Goal: Check status: Check status

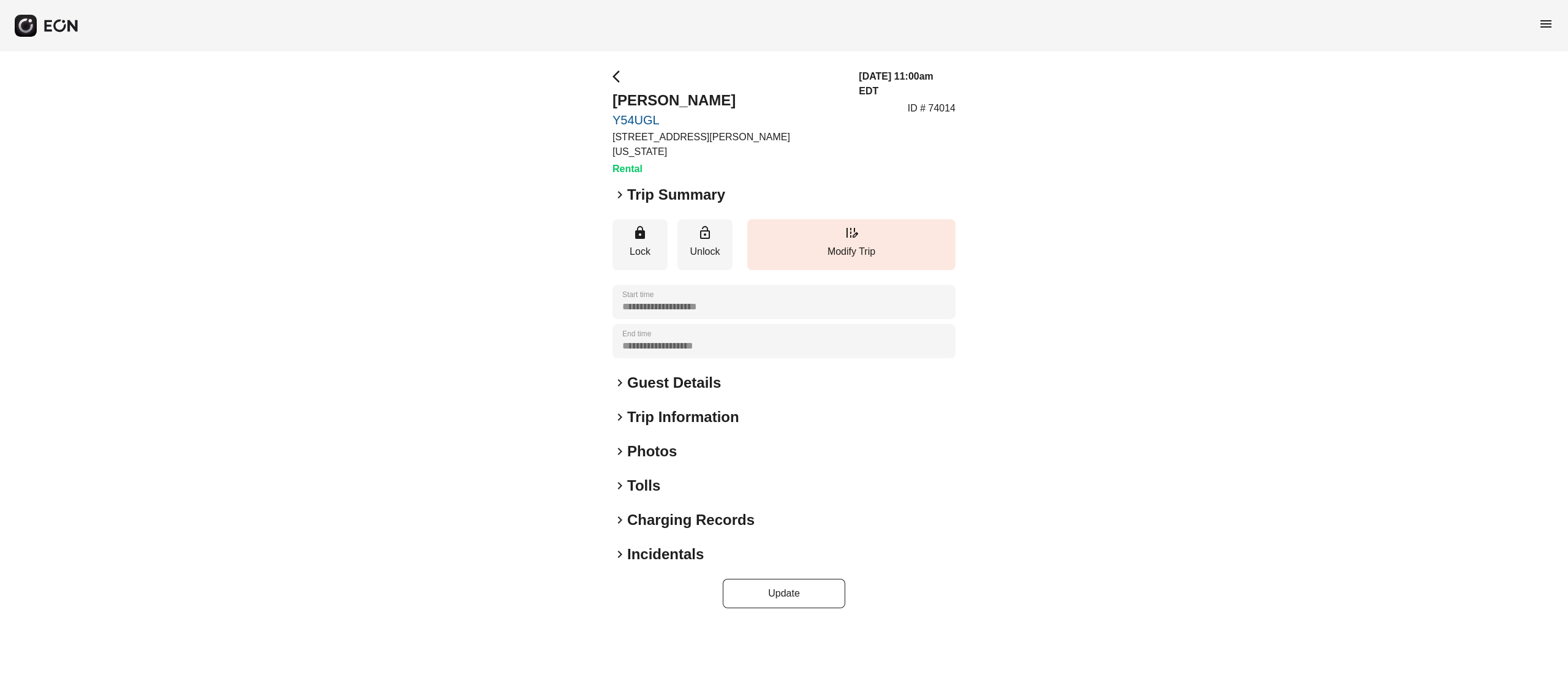
click at [693, 373] on h2 "Guest Details" at bounding box center [674, 383] width 93 height 19
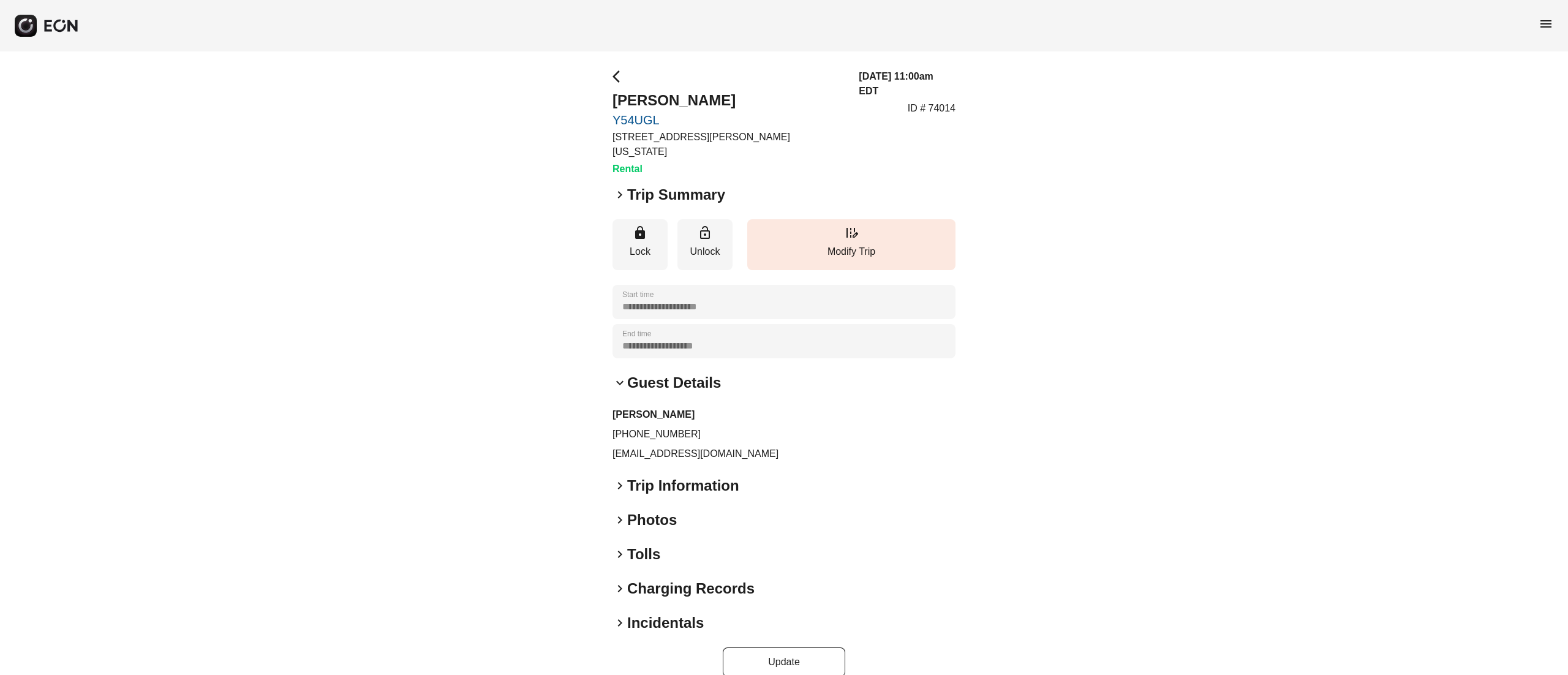
click at [693, 373] on h2 "Guest Details" at bounding box center [674, 383] width 93 height 19
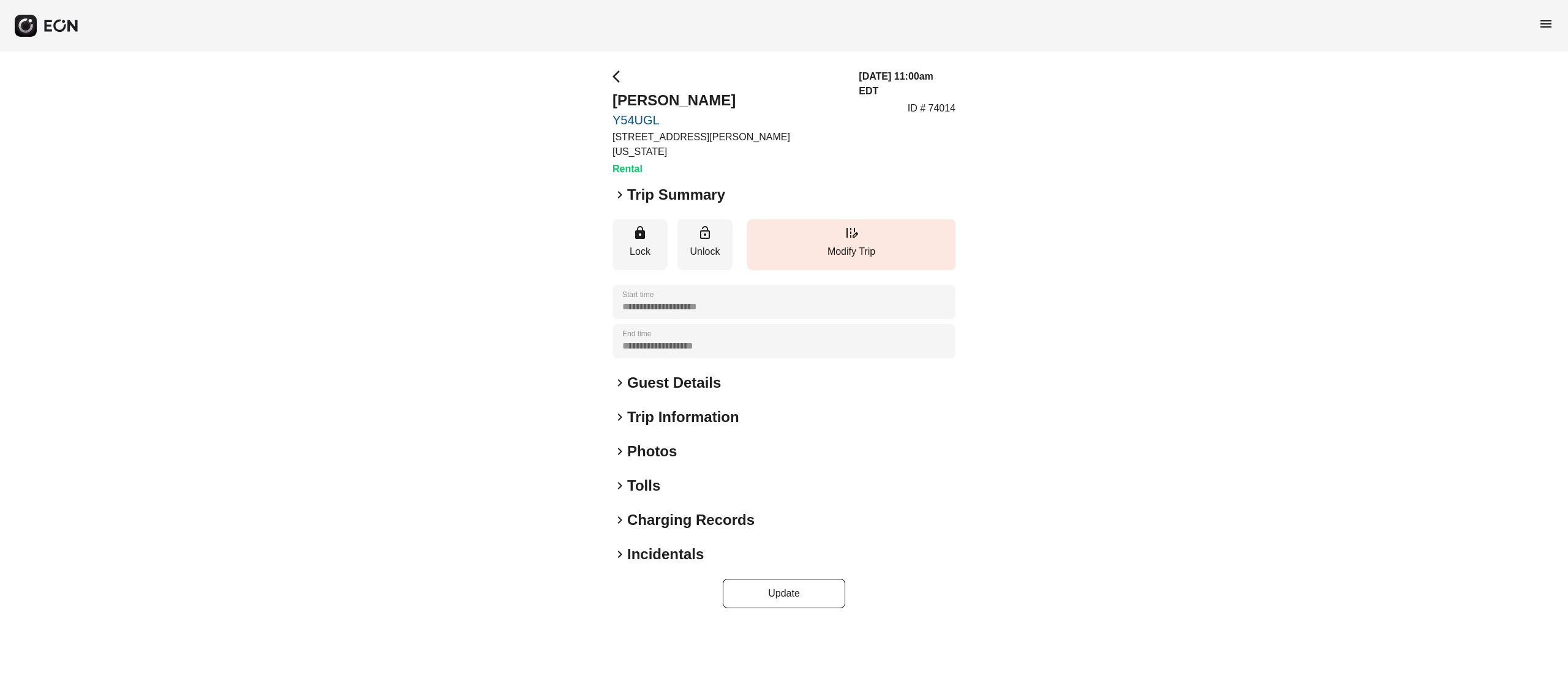
click at [654, 442] on h2 "Photos" at bounding box center [652, 452] width 49 height 19
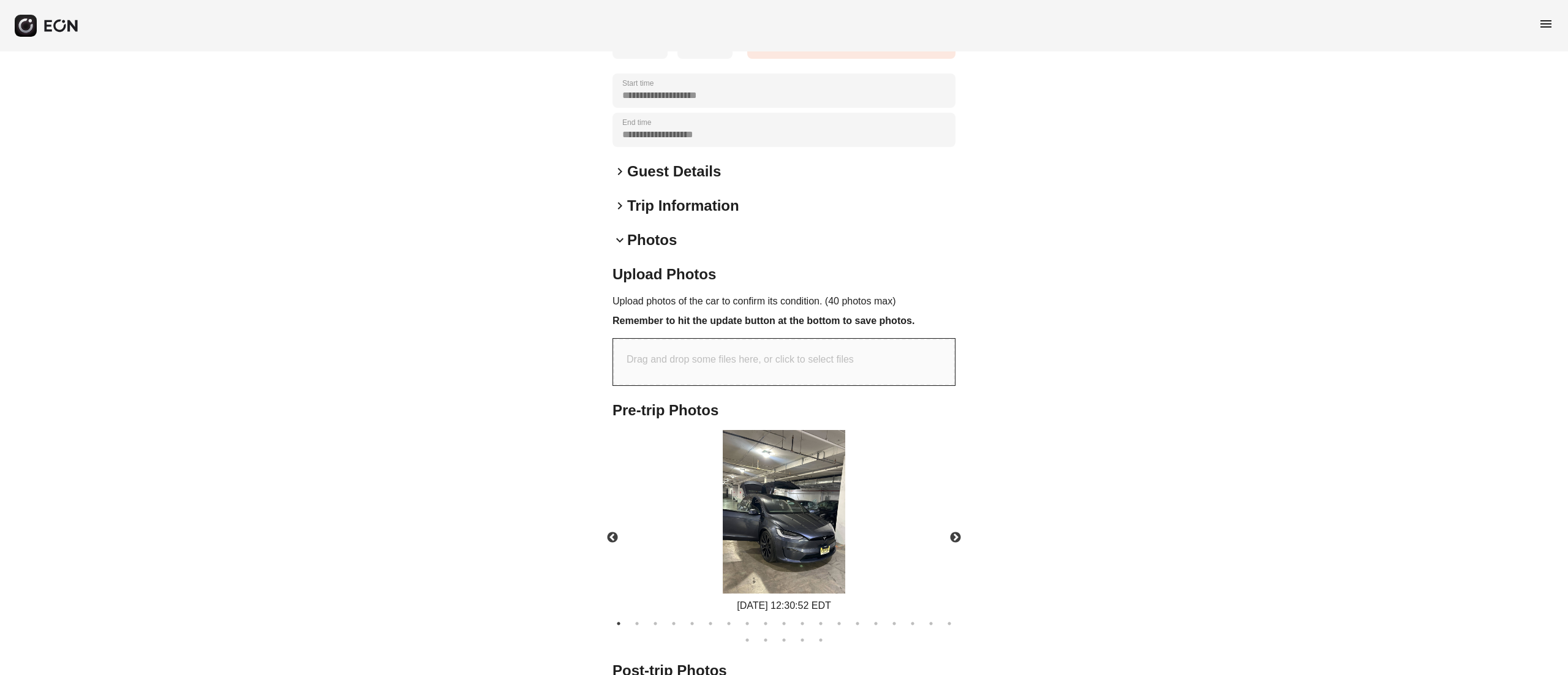
scroll to position [212, 0]
click at [808, 502] on img at bounding box center [784, 511] width 123 height 164
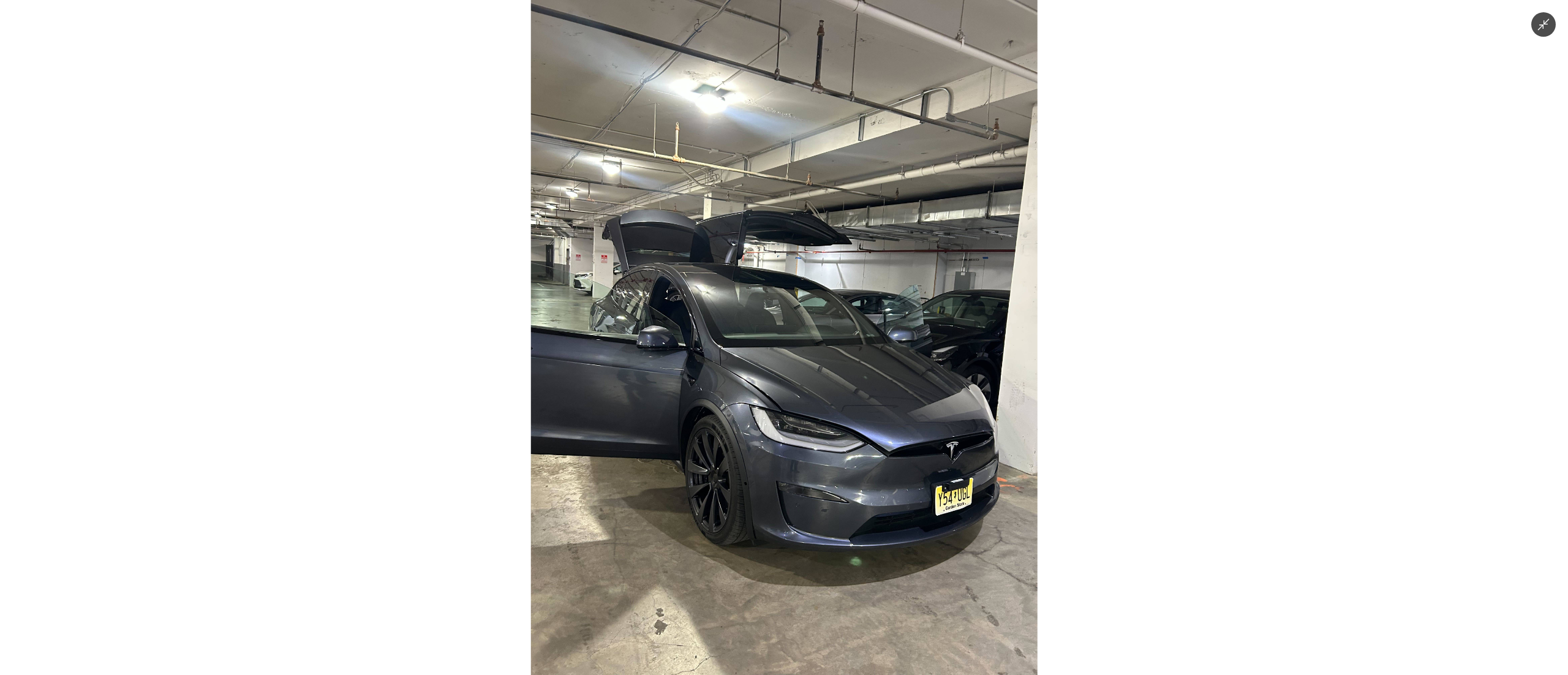
click at [808, 498] on img at bounding box center [784, 337] width 506 height 675
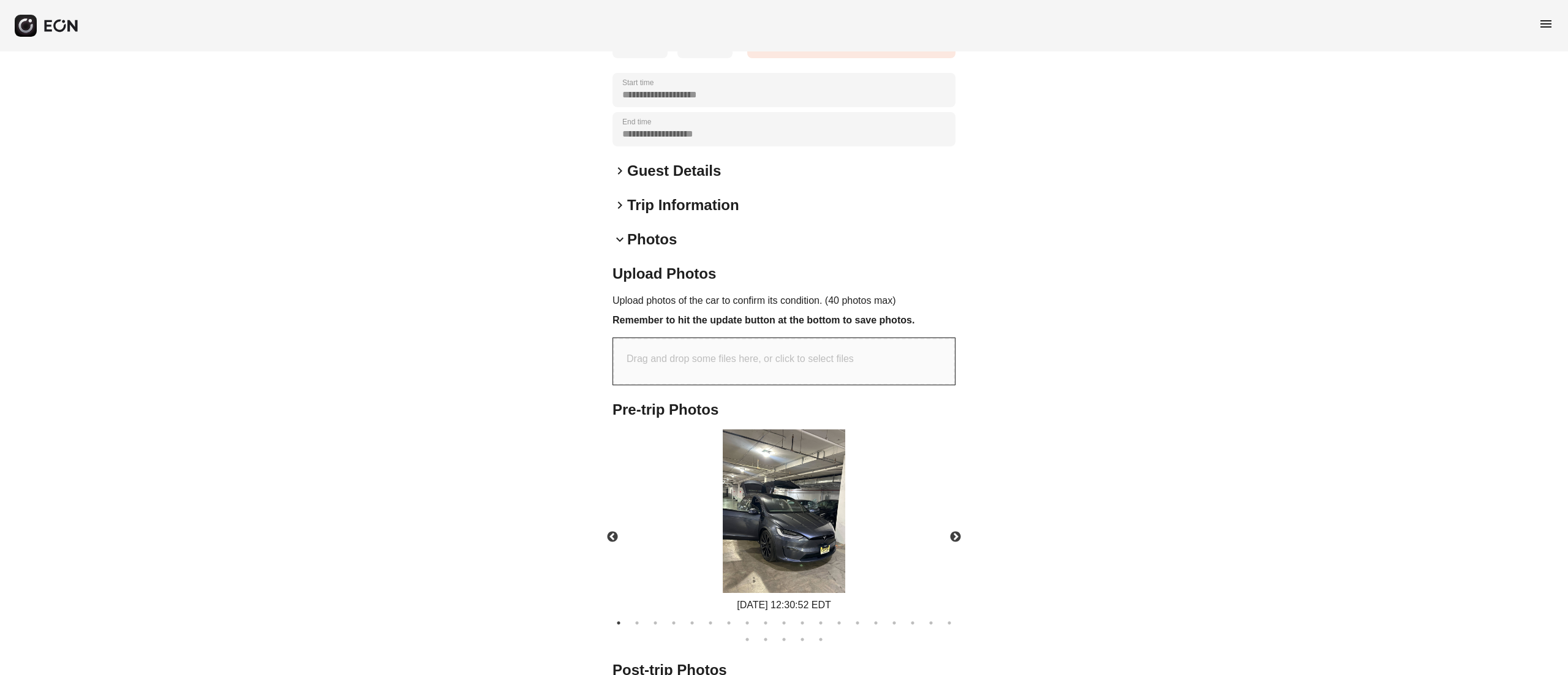
click at [825, 617] on ul "1 2 3 4 5 6 7 8 9 10 11 12 13 14 15 16 17 18 19 20 21 22 23 24" at bounding box center [784, 629] width 355 height 33
click at [824, 633] on button "24" at bounding box center [820, 639] width 12 height 12
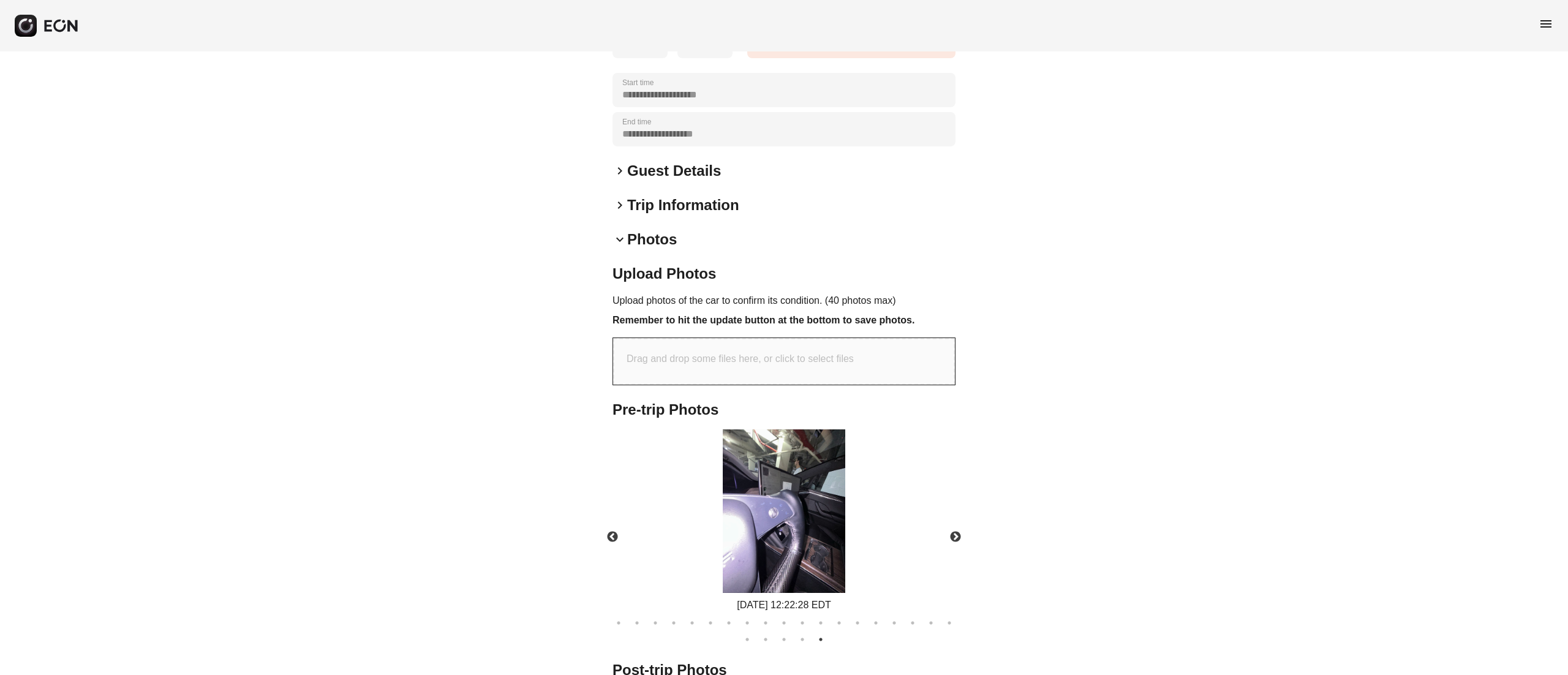
click at [868, 613] on ul "1 2 3 4 5 6 7 8 9 10 11 12 13 14 15 16 17 18 19 20 21 22 23 24" at bounding box center [784, 629] width 355 height 33
click at [861, 617] on button "14" at bounding box center [857, 623] width 12 height 12
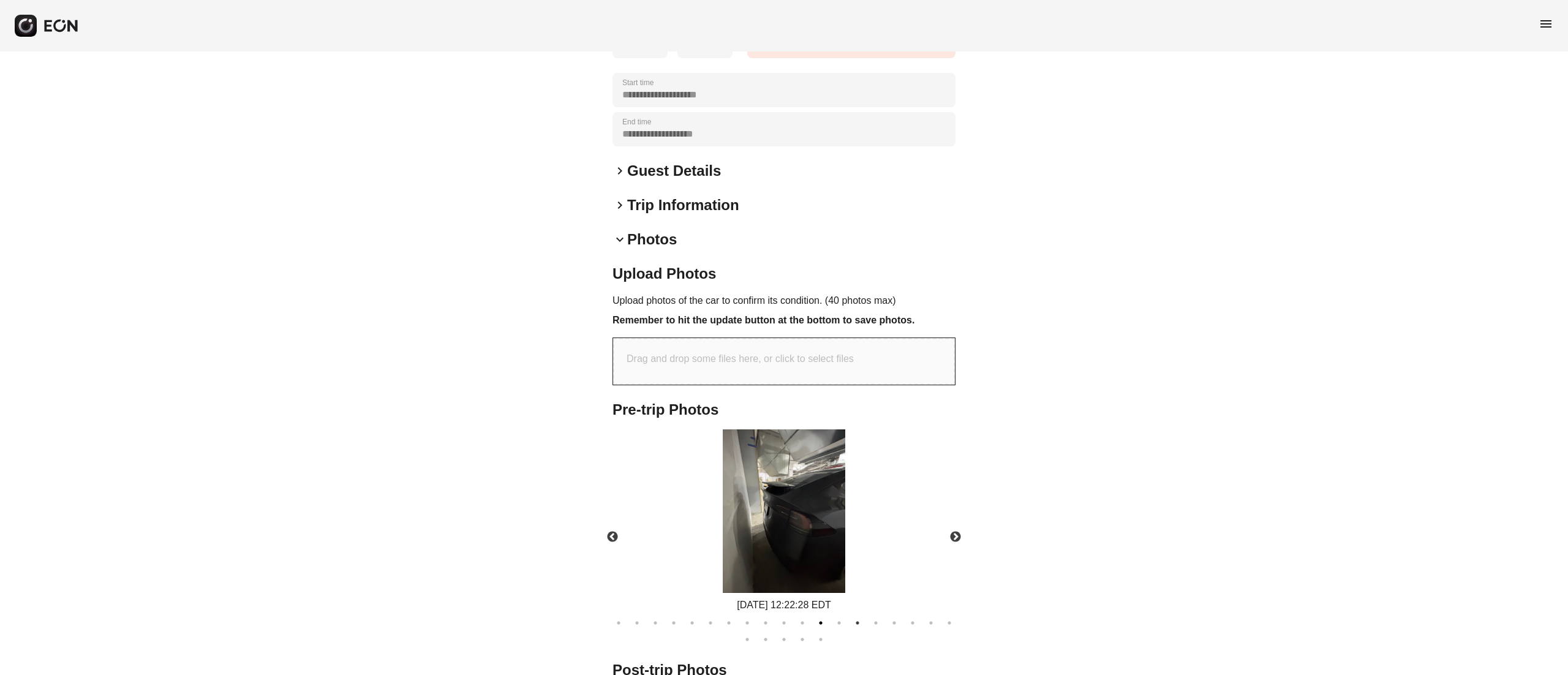
click at [818, 617] on button "12" at bounding box center [820, 623] width 12 height 12
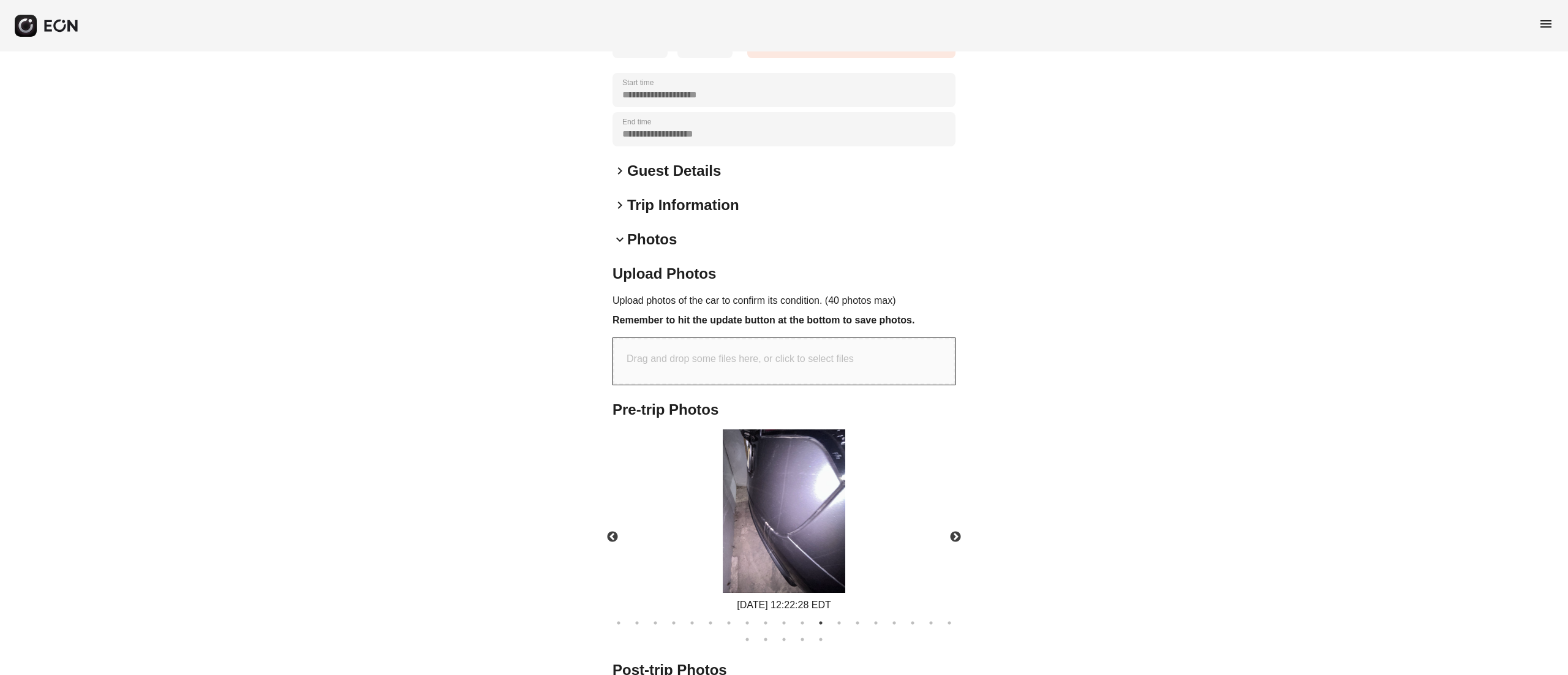
click at [773, 613] on ul "1 2 3 4 5 6 7 8 9 10 11 12 13 14 15 16 17 18 19 20 21 22 23 24" at bounding box center [784, 629] width 355 height 33
click at [738, 613] on ul "1 2 3 4 5 6 7 8 9 10 11 12 13 14 15 16 17 18 19 20 21 22 23 24" at bounding box center [784, 629] width 355 height 33
click at [724, 617] on button "7" at bounding box center [728, 623] width 12 height 12
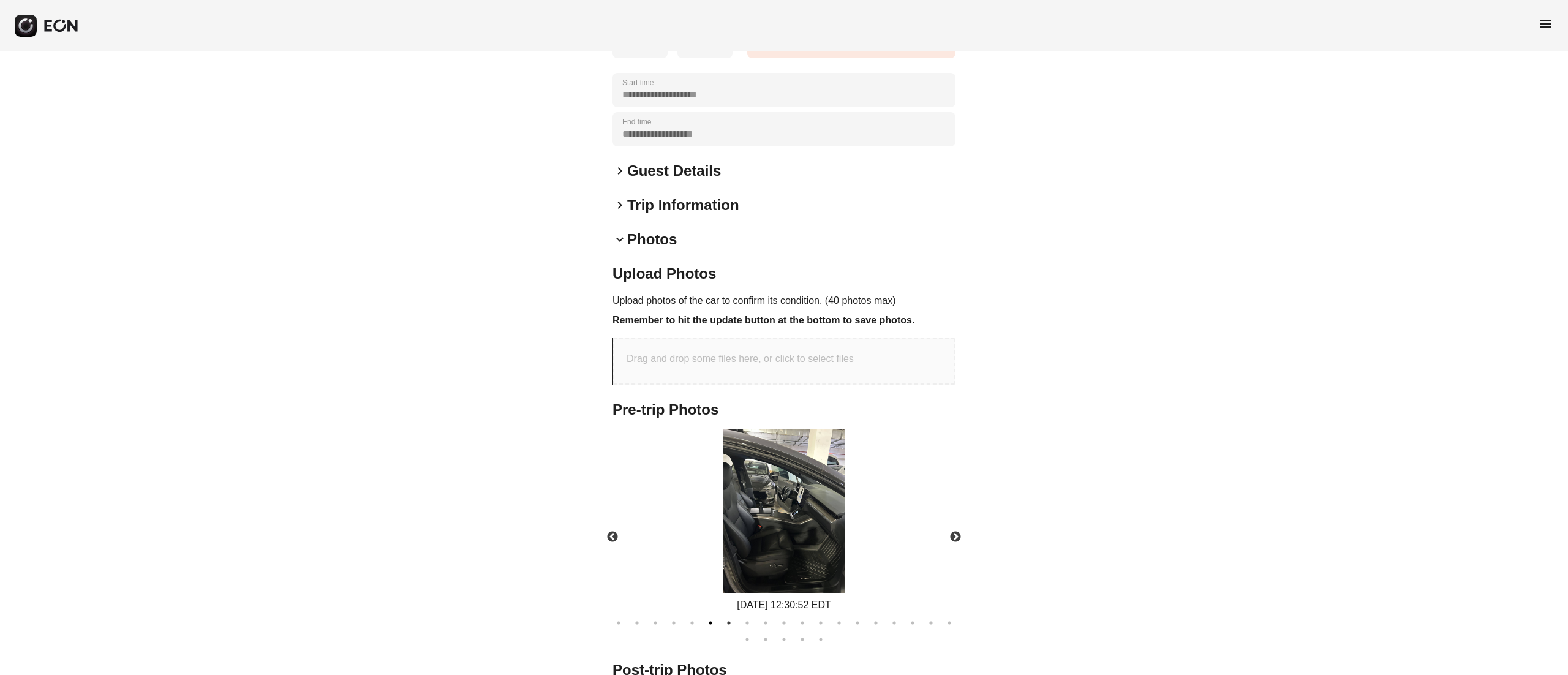
click at [704, 617] on button "6" at bounding box center [710, 623] width 12 height 12
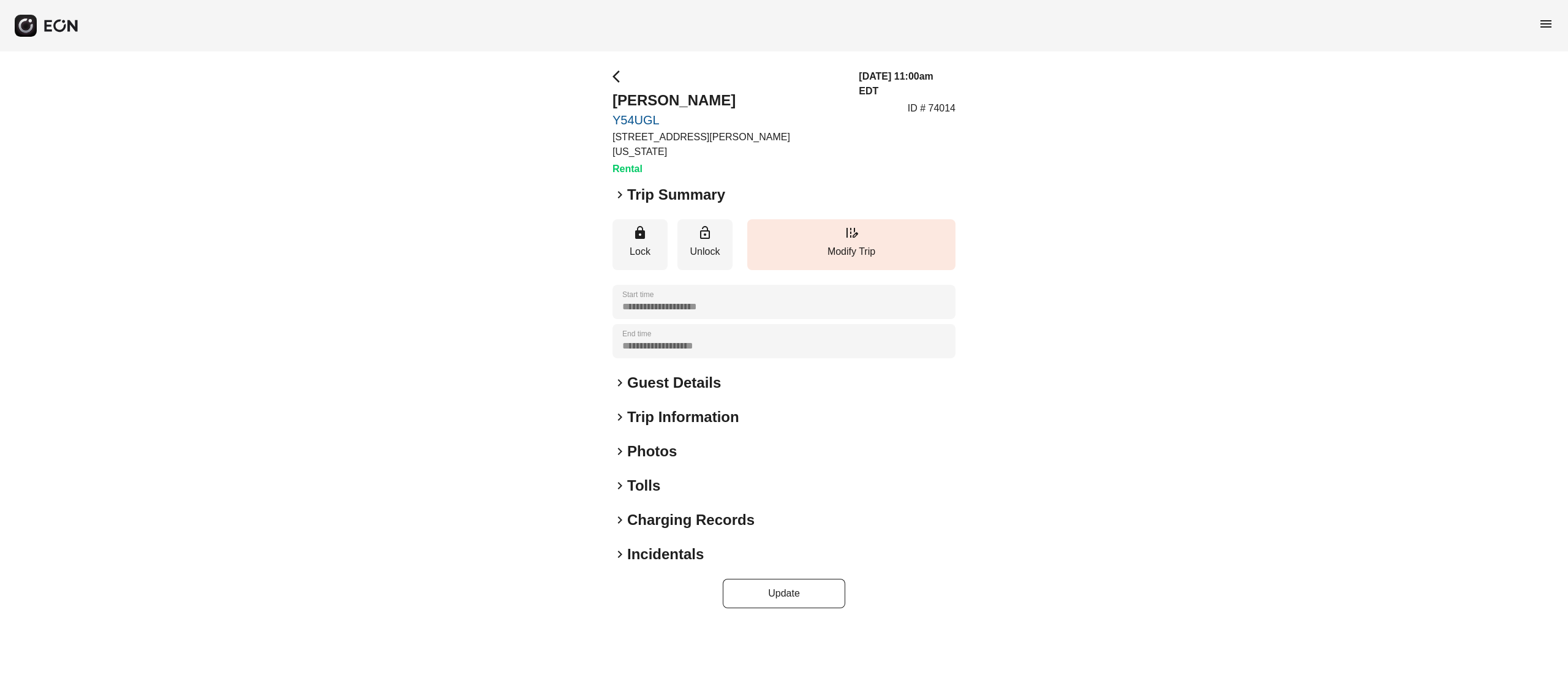
click at [653, 442] on h2 "Photos" at bounding box center [652, 452] width 49 height 19
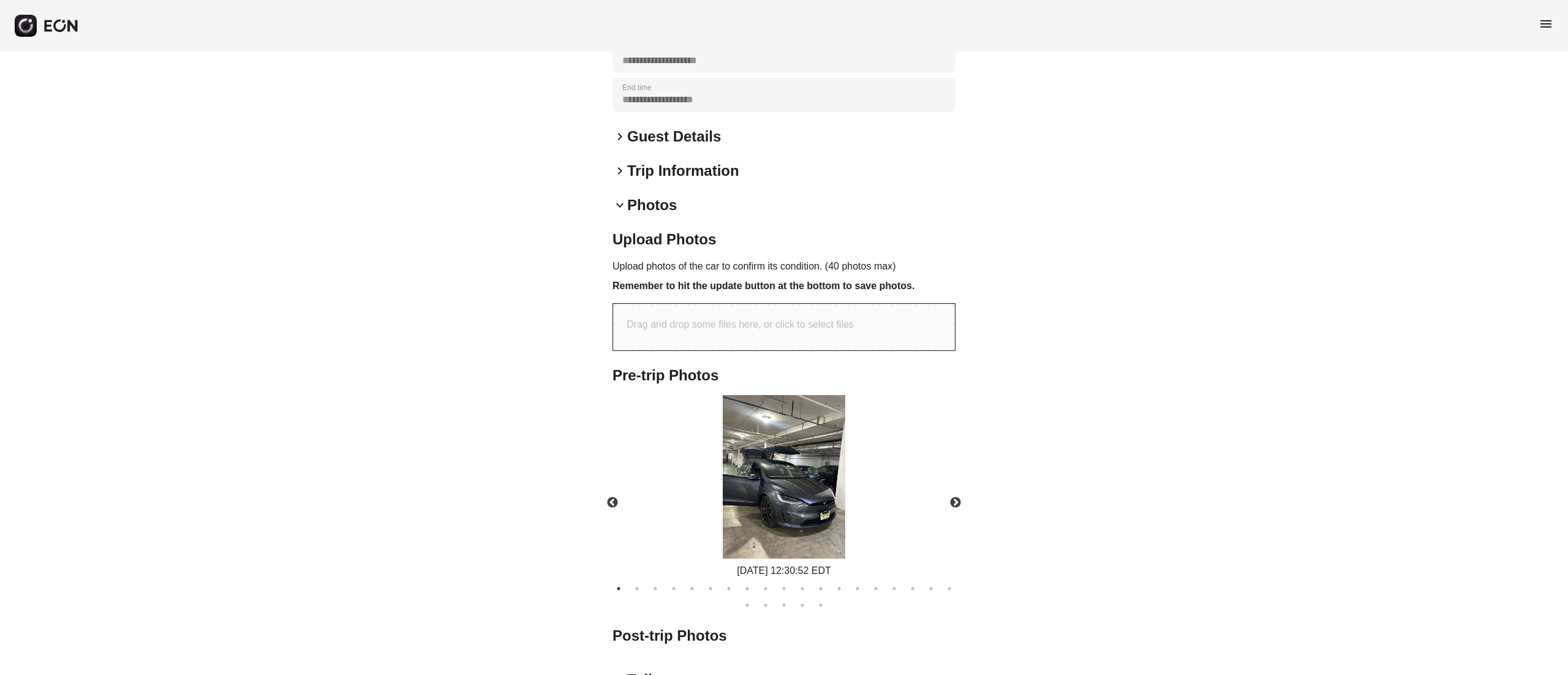
scroll to position [376, 0]
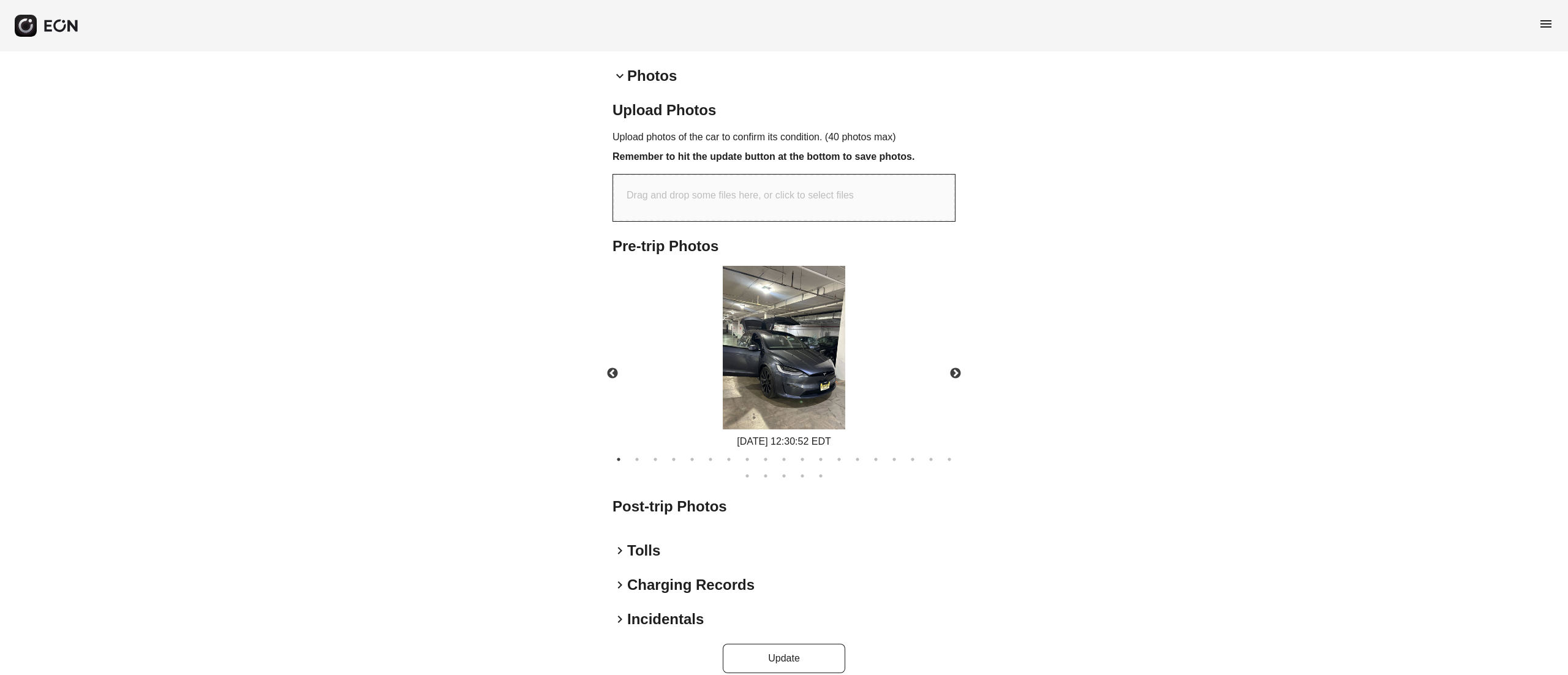
click at [754, 352] on img at bounding box center [784, 348] width 123 height 164
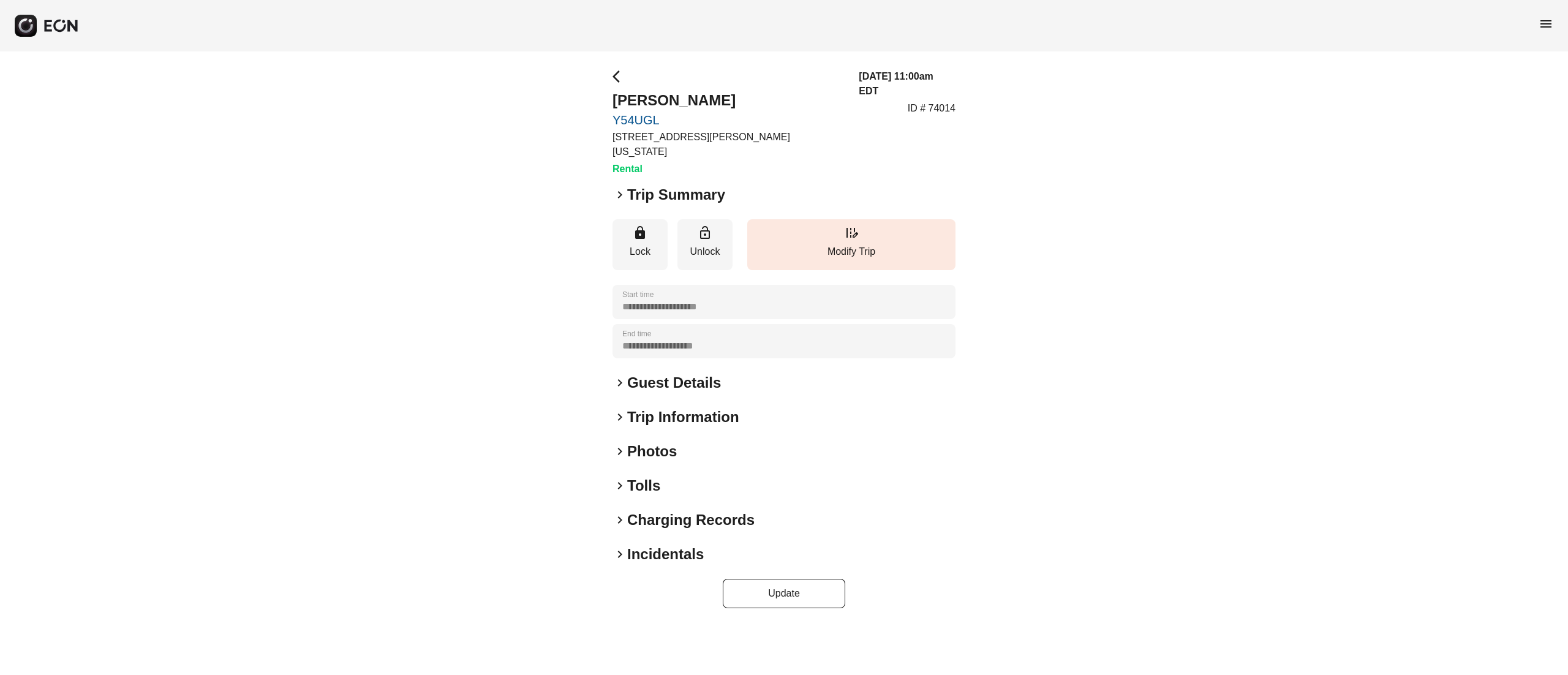
click at [662, 442] on h2 "Photos" at bounding box center [652, 452] width 49 height 19
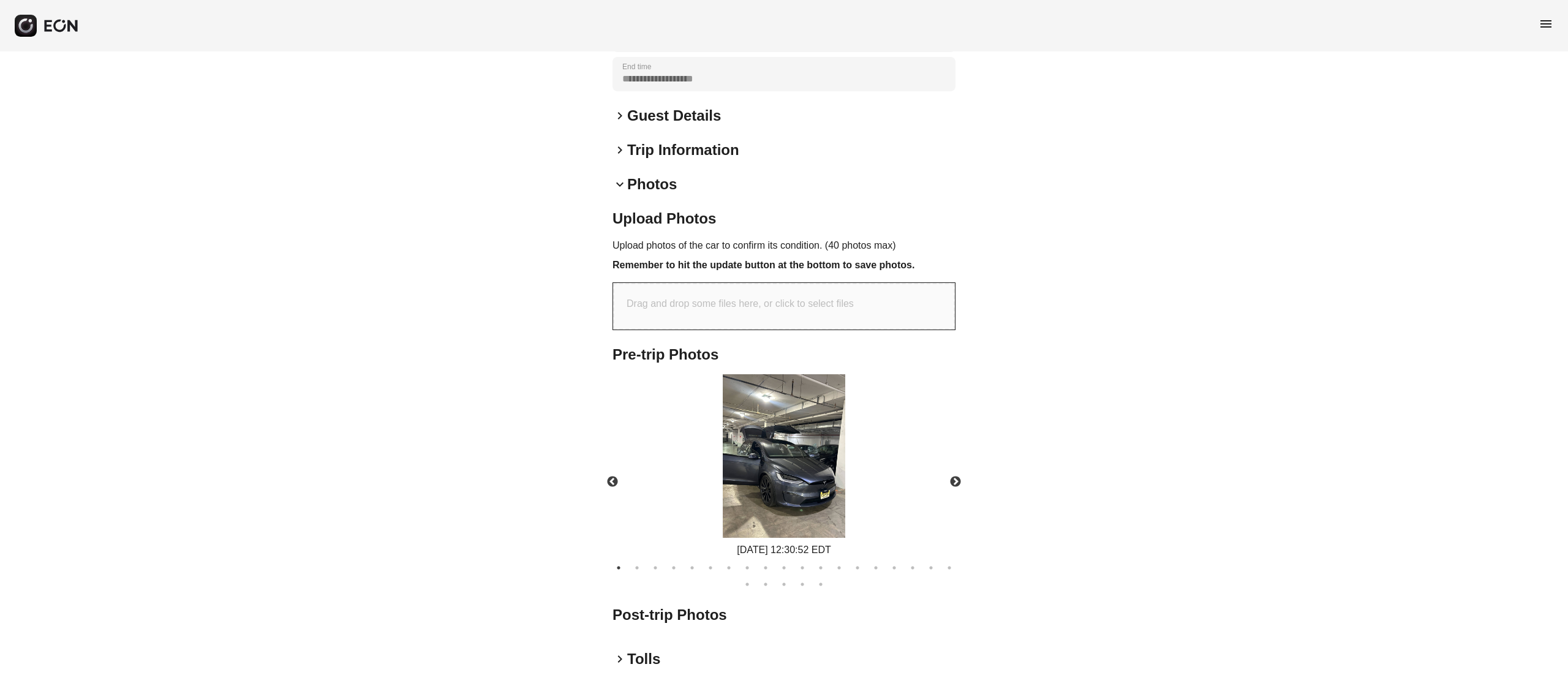
scroll to position [376, 0]
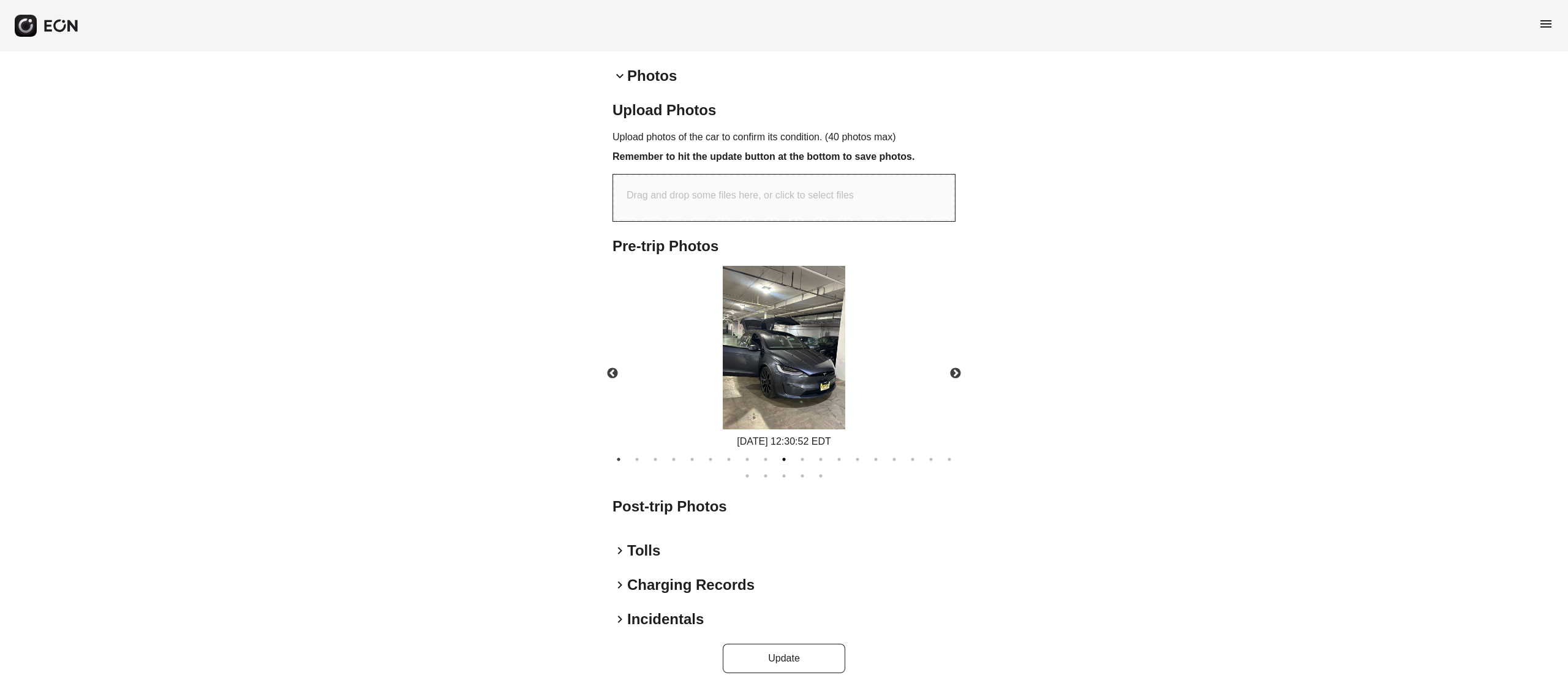
click at [778, 453] on button "10" at bounding box center [784, 459] width 12 height 12
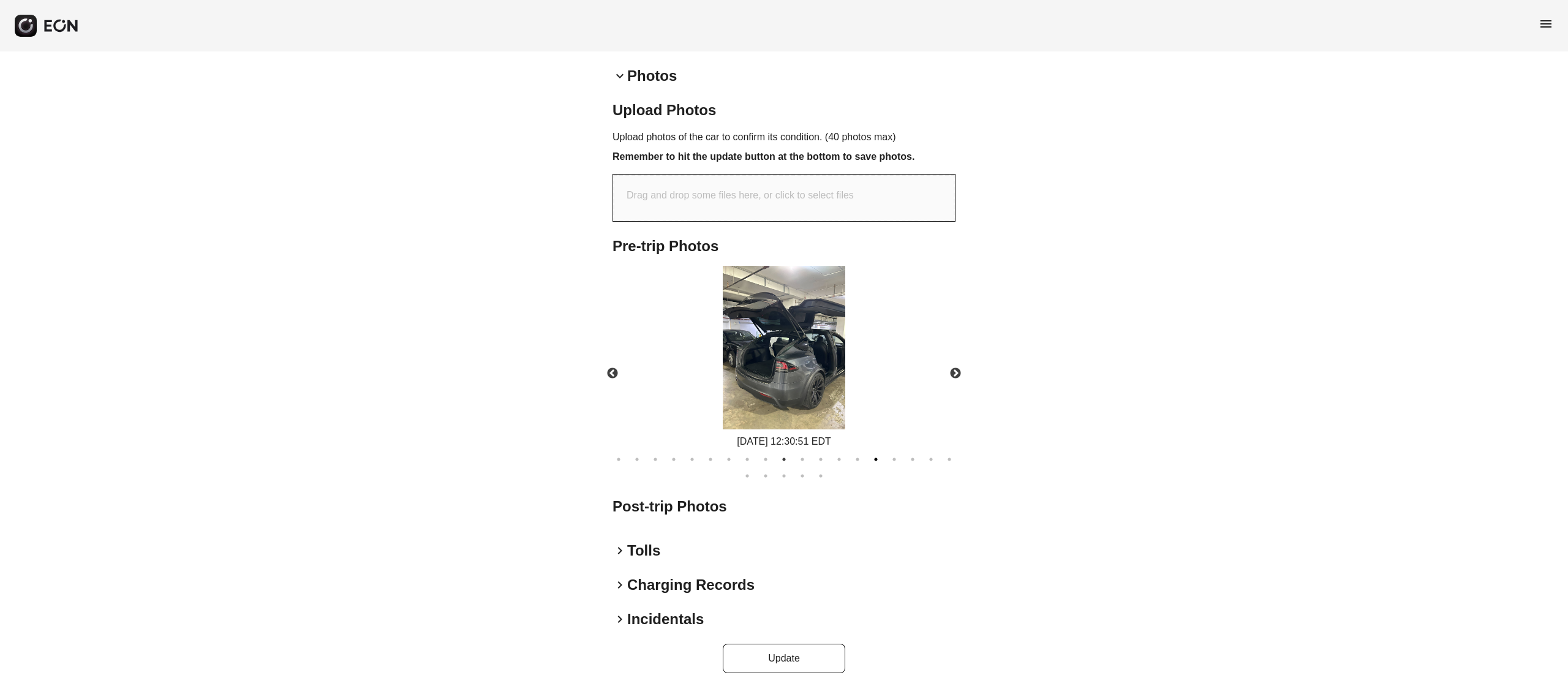
click at [875, 453] on button "15" at bounding box center [875, 459] width 12 height 12
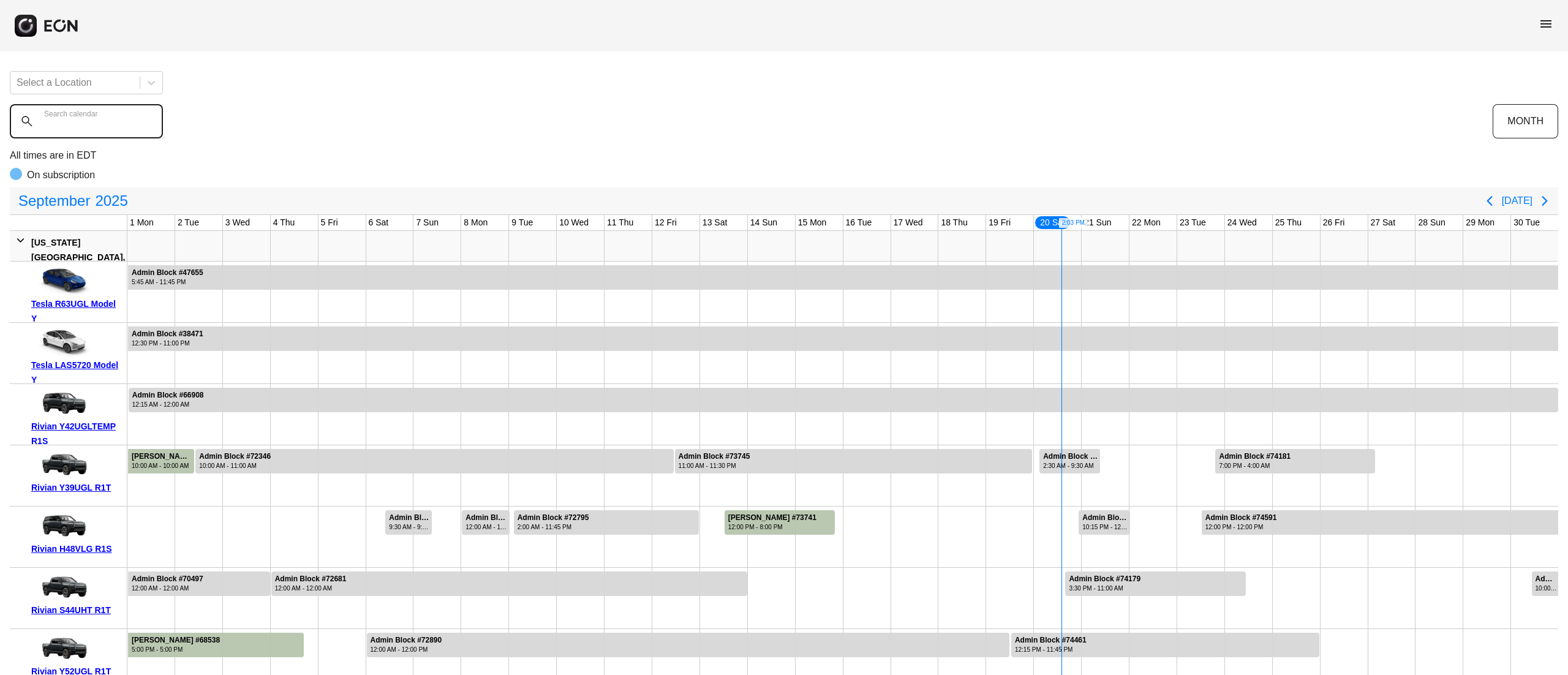
click at [97, 112] on div "Search calendar" at bounding box center [751, 121] width 1483 height 34
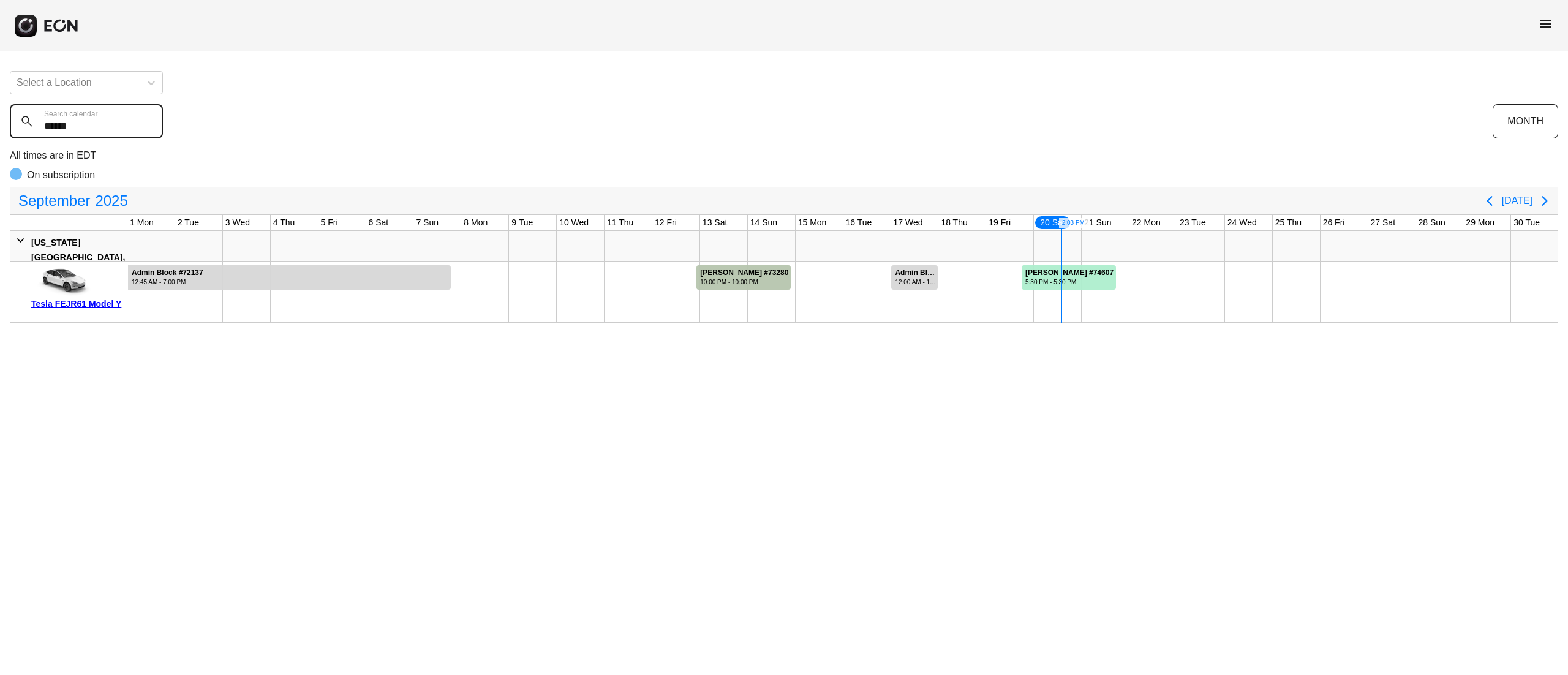
type calendar "******"
click at [1545, 203] on icon "Next page" at bounding box center [1544, 201] width 5 height 10
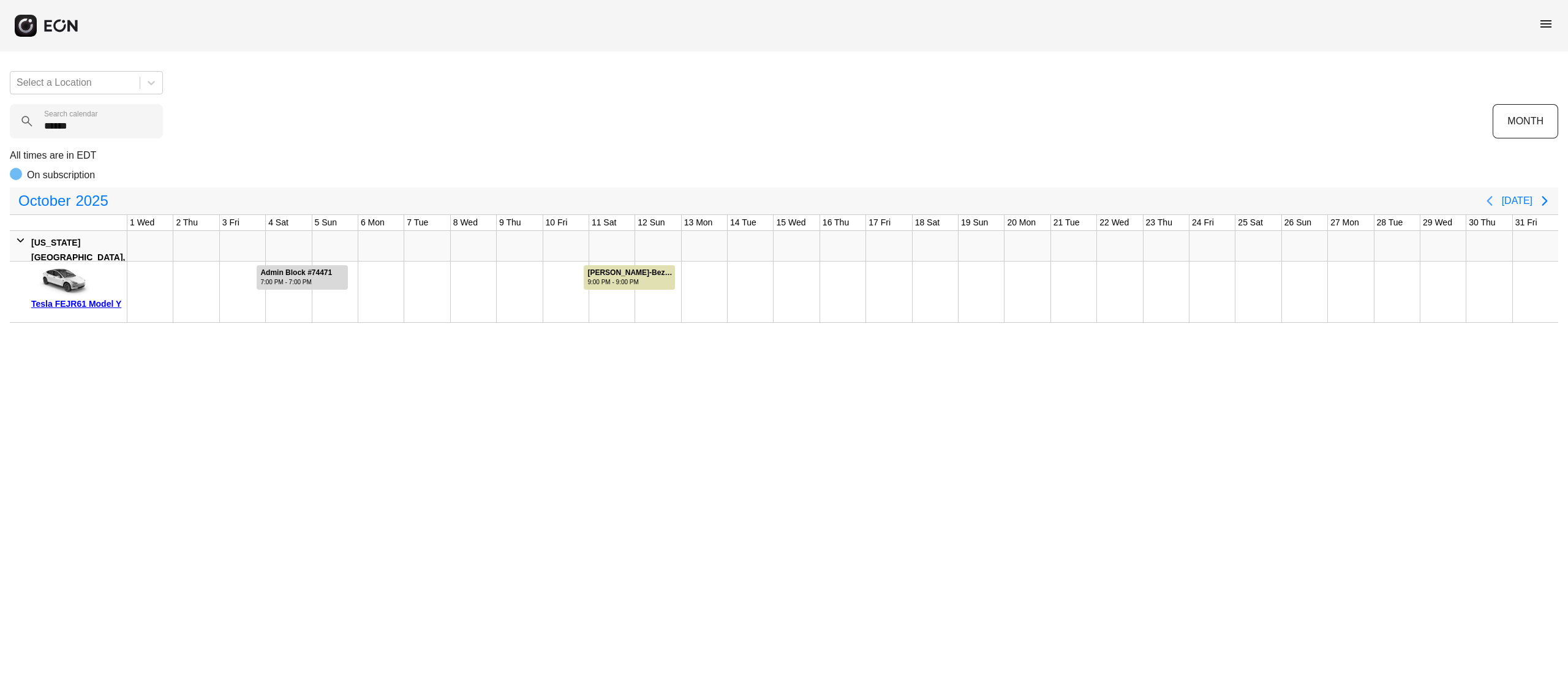
click at [1493, 201] on icon "Previous page" at bounding box center [1489, 201] width 15 height 15
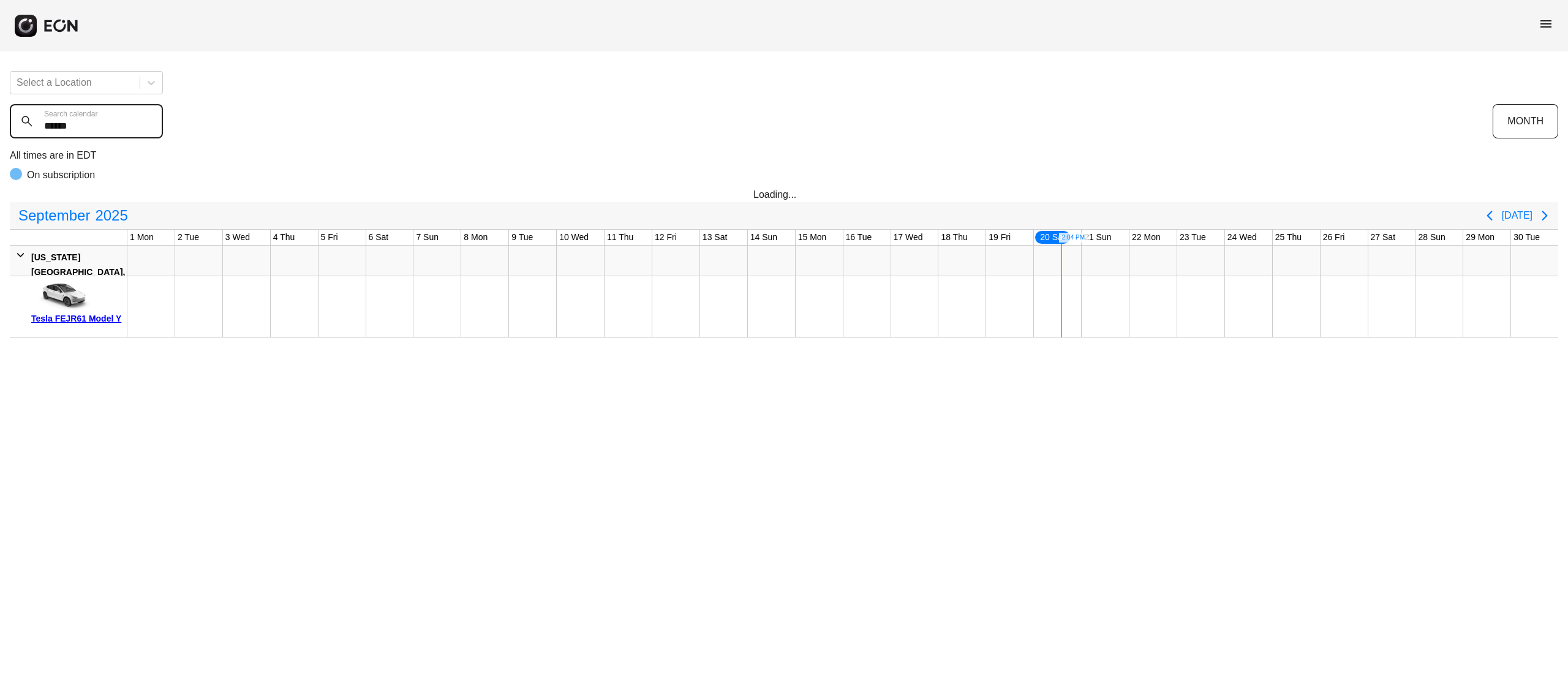
click at [92, 121] on calendar "******" at bounding box center [86, 121] width 153 height 34
click at [82, 126] on calendar "******" at bounding box center [86, 121] width 153 height 34
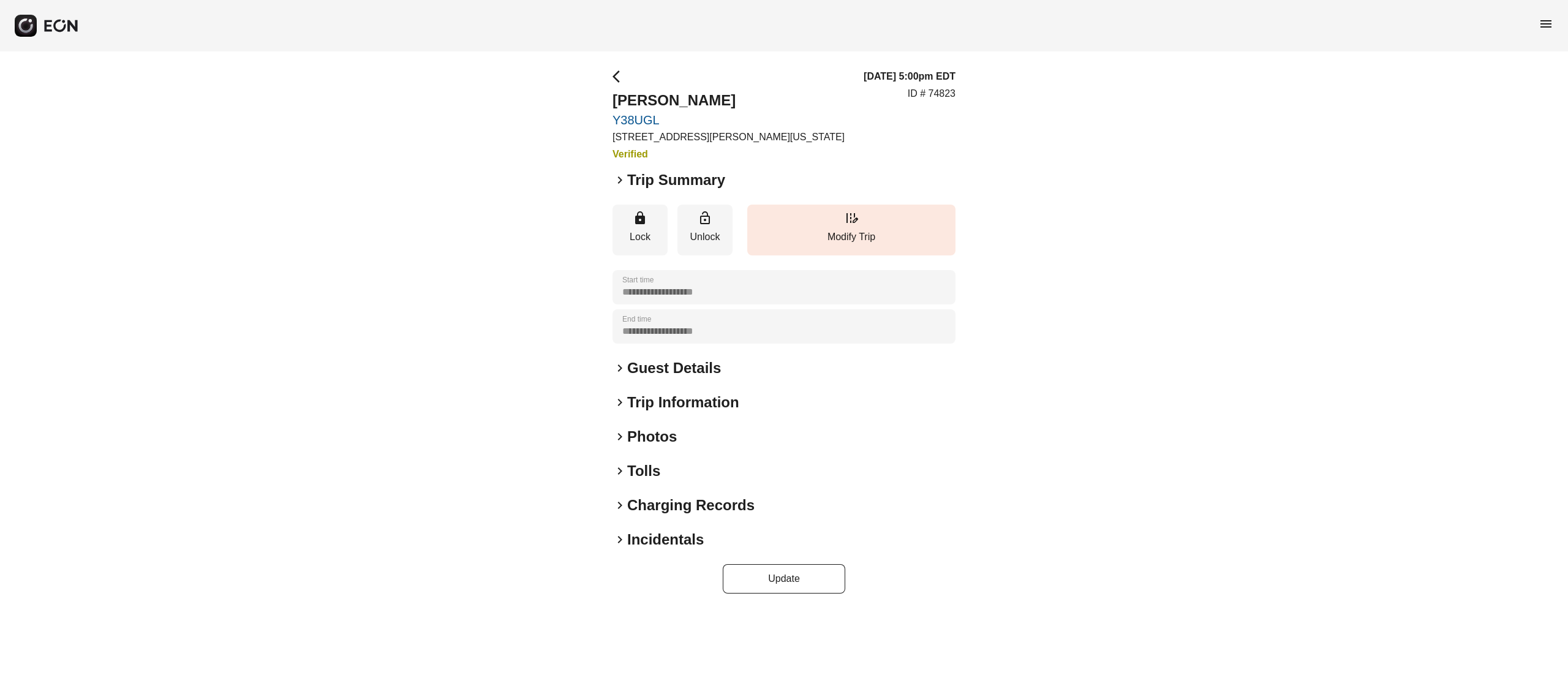
drag, startPoint x: 764, startPoint y: 97, endPoint x: 593, endPoint y: 110, distance: 171.5
click at [593, 110] on div "**********" at bounding box center [784, 331] width 1568 height 560
copy h2 "[PERSON_NAME]"
